Goal: Transaction & Acquisition: Purchase product/service

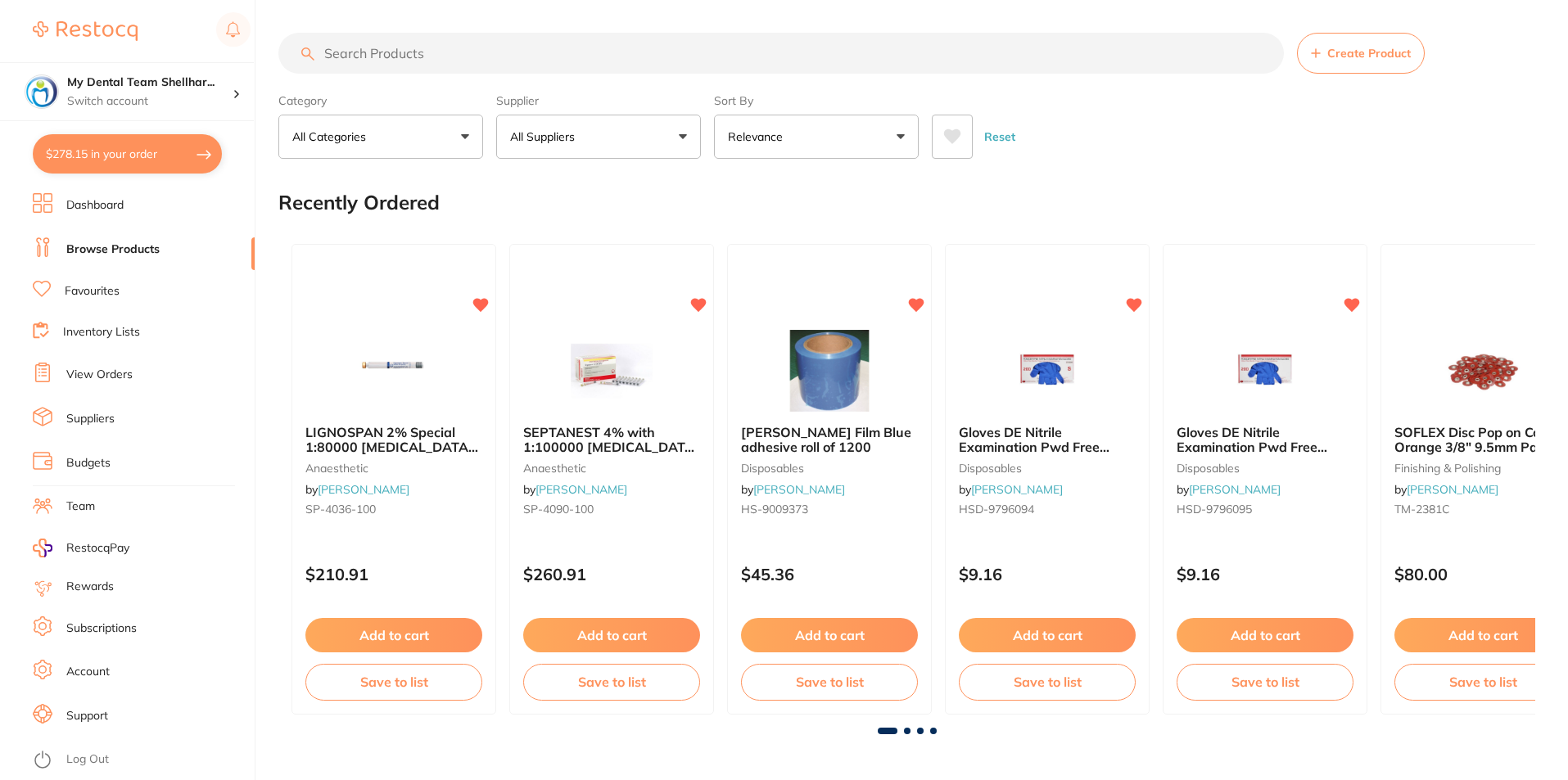
click at [678, 57] on input "search" at bounding box center [781, 53] width 1005 height 41
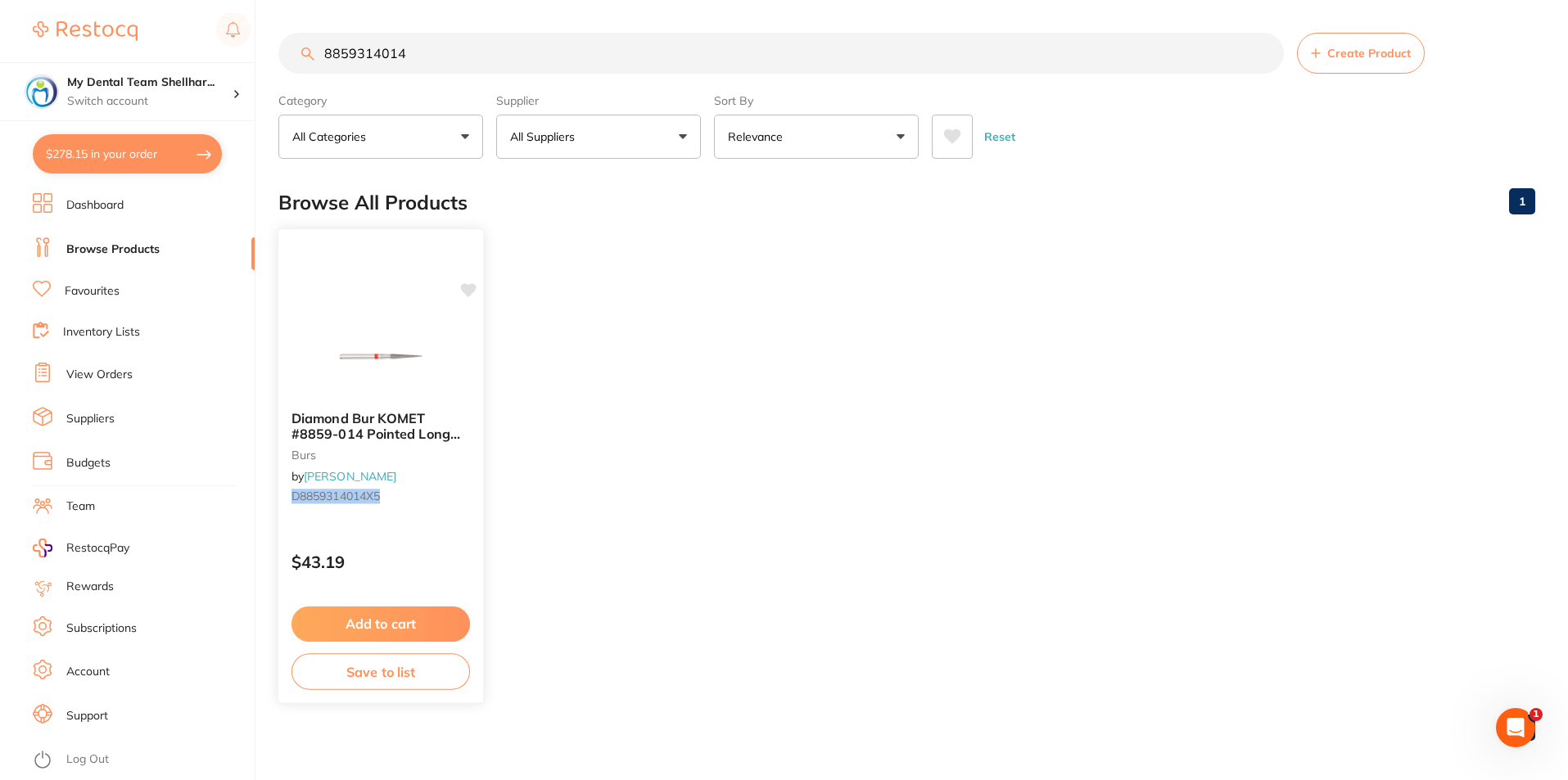
type input "8859314014"
click at [370, 303] on div "Diamond Bur KOMET #8859-014 Pointed Long Fine Red FG x 5 burs by [PERSON_NAME] …" at bounding box center [381, 466] width 207 height 476
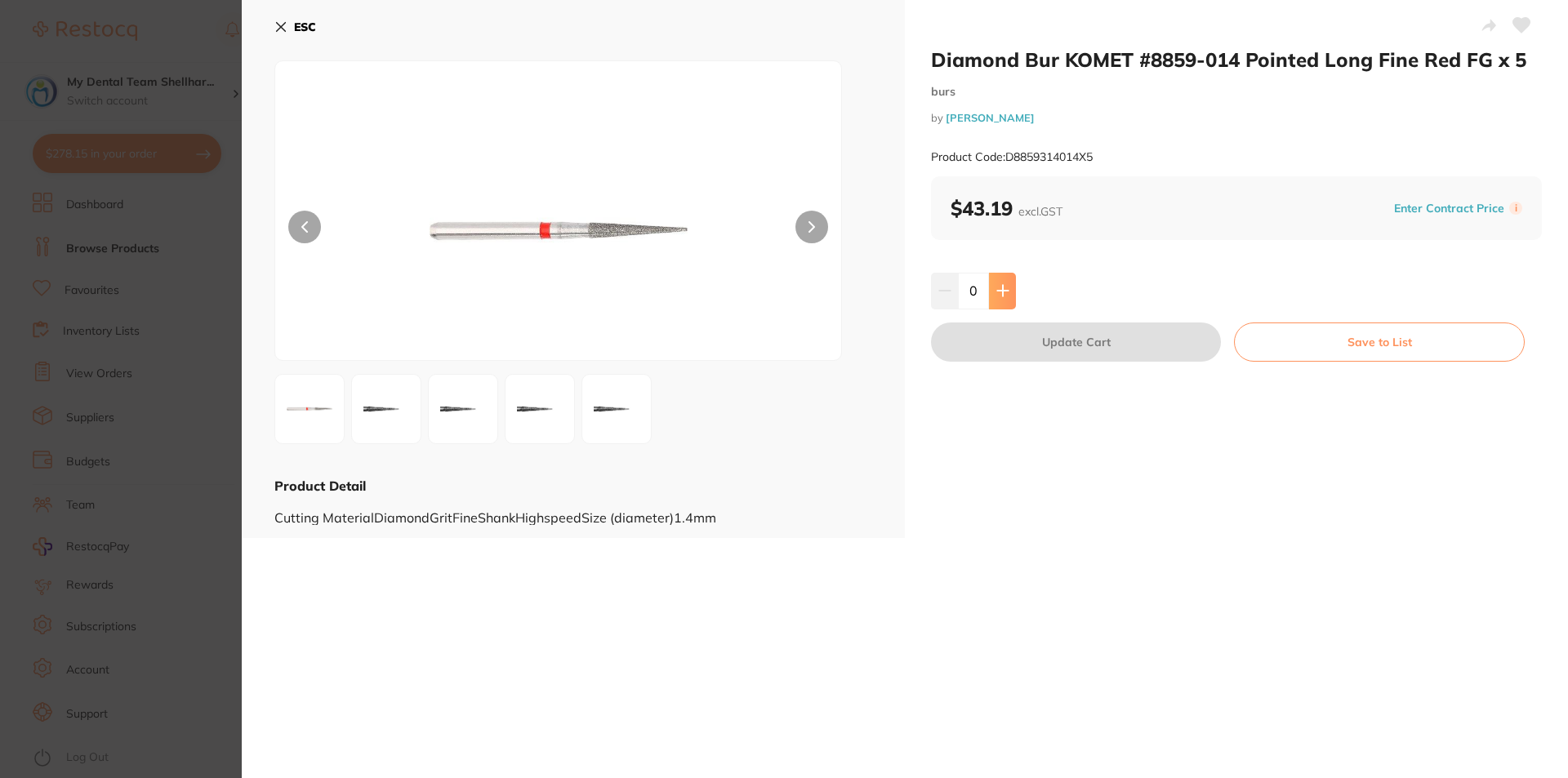
click at [1001, 290] on icon at bounding box center [1002, 291] width 11 height 11
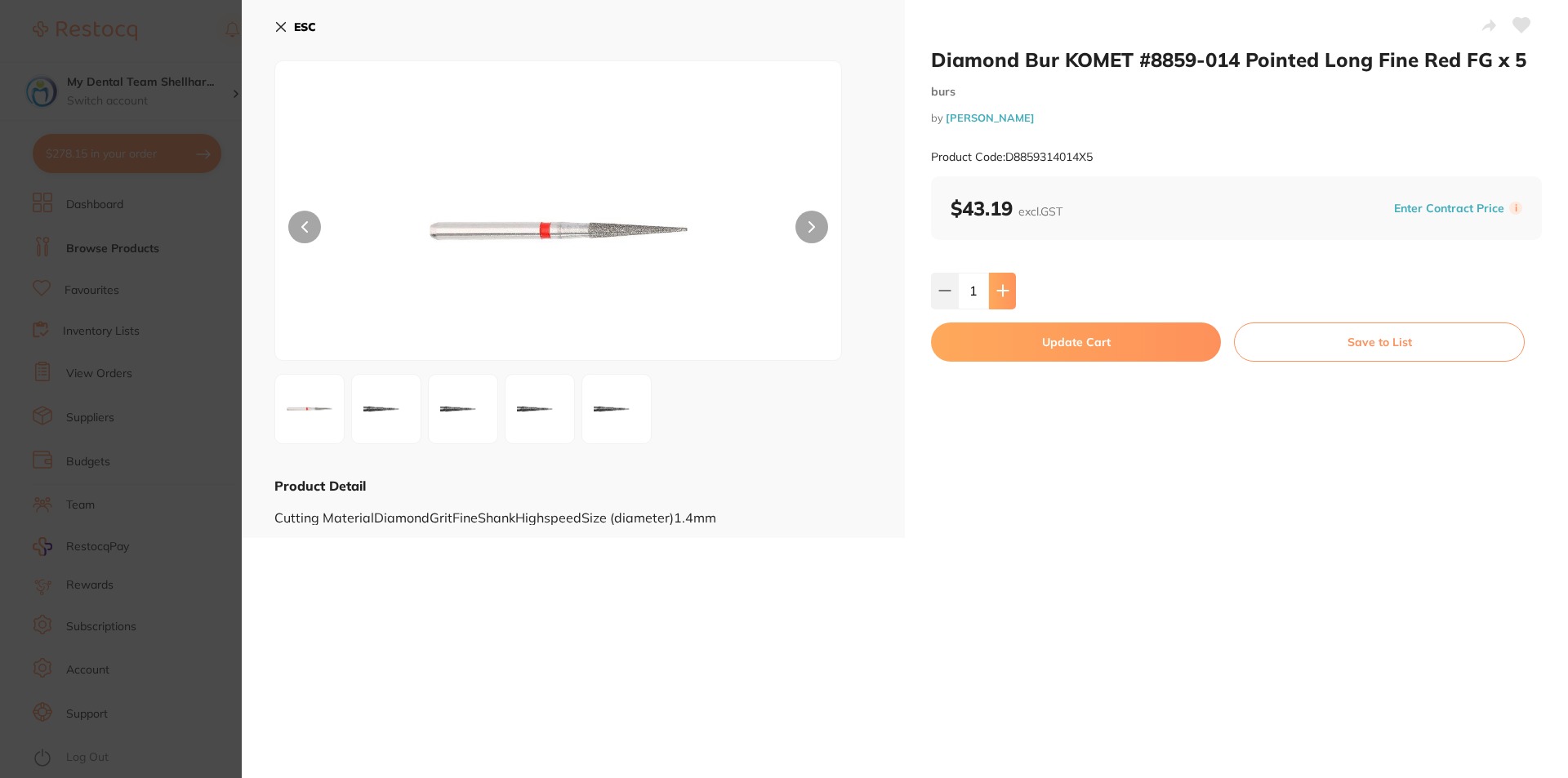
type input "1"
click at [1017, 343] on button "Update Cart" at bounding box center [1076, 342] width 289 height 40
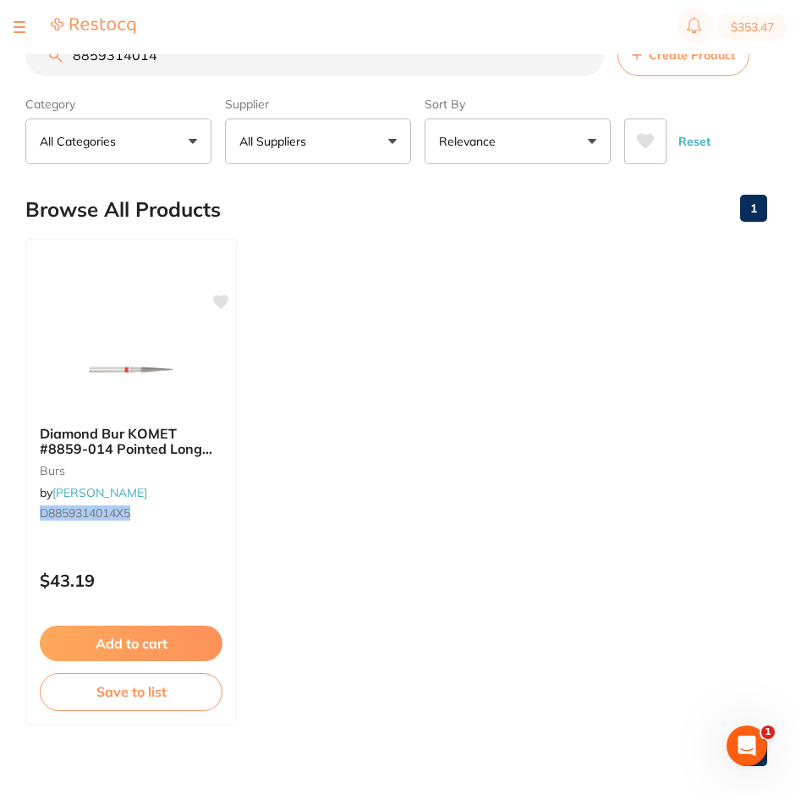
drag, startPoint x: 438, startPoint y: 60, endPoint x: 29, endPoint y: -22, distance: 417.7
click at [29, 0] on html "$353.47 My Dental Team Shellhar... Switch account My Dental Team Shellharbour $…" at bounding box center [400, 373] width 801 height 746
